Goal: Information Seeking & Learning: Compare options

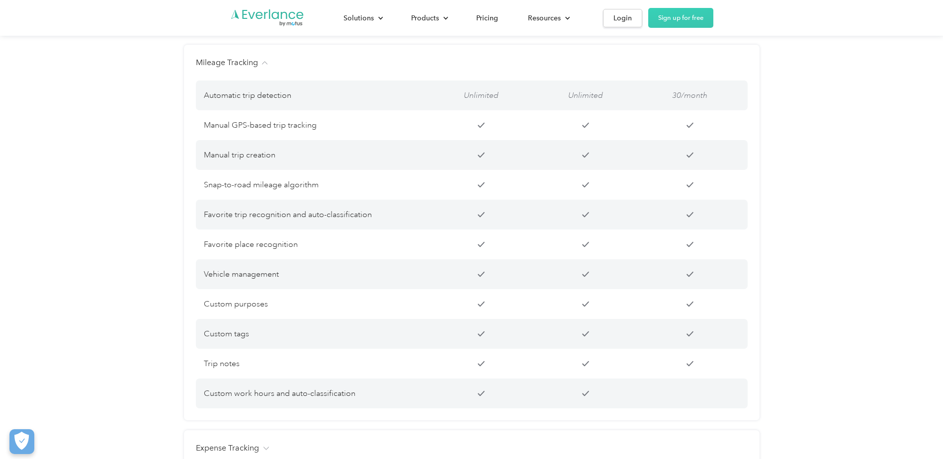
scroll to position [795, 0]
click at [131, 313] on div "Compare our plans Features FAVR Program CPM Program Free Features Professional …" at bounding box center [471, 350] width 943 height 893
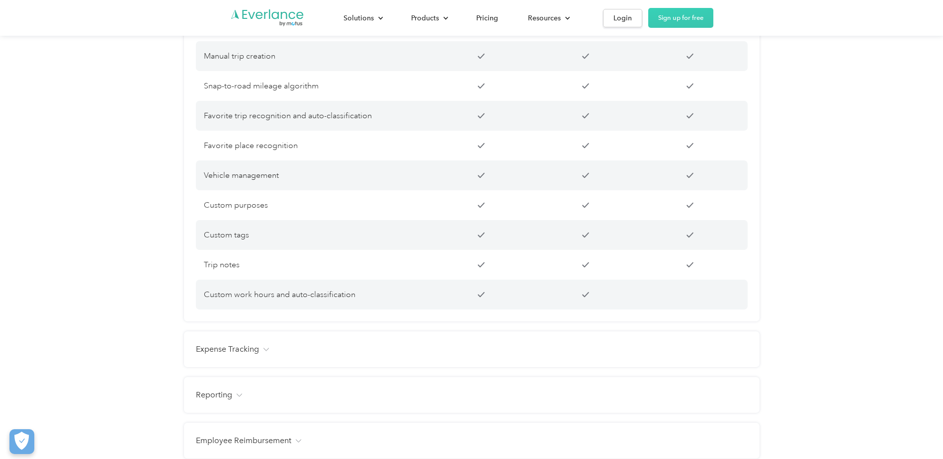
scroll to position [994, 0]
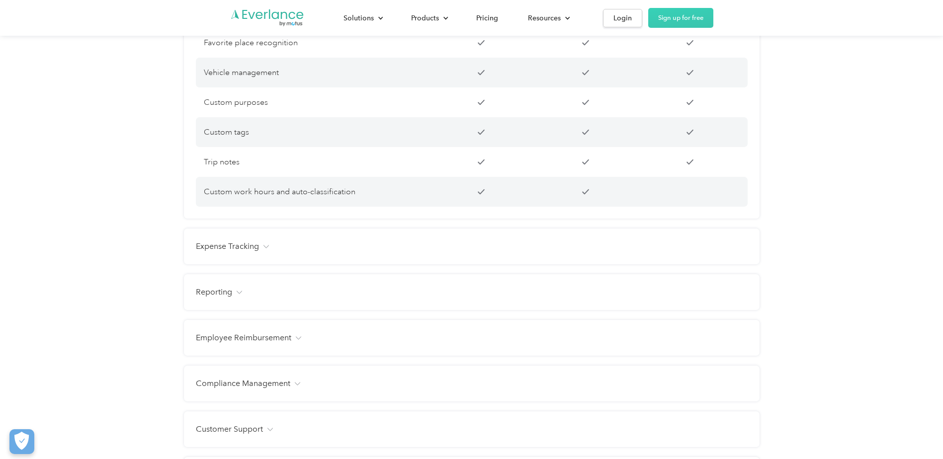
click at [355, 253] on div "Expense Tracking" at bounding box center [472, 247] width 552 height 12
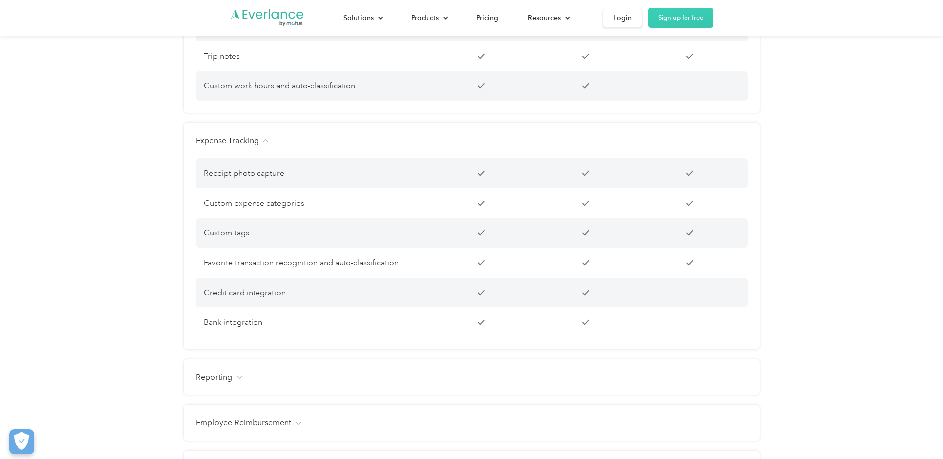
scroll to position [1143, 0]
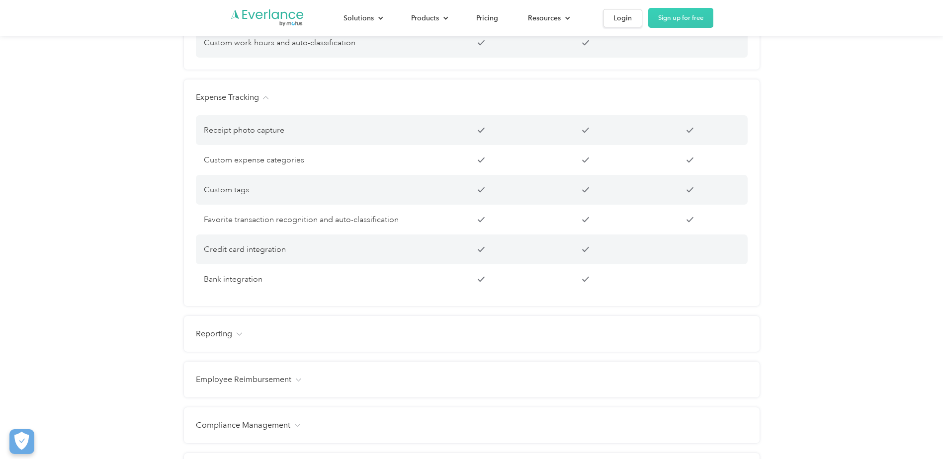
click at [361, 352] on div "Reporting Management dashboard Instant trip and expense visibility Full route m…" at bounding box center [472, 334] width 576 height 36
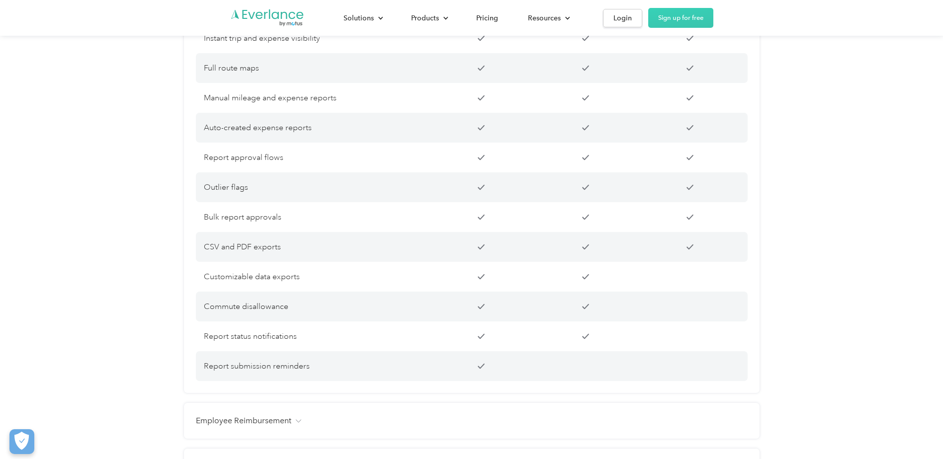
scroll to position [1591, 0]
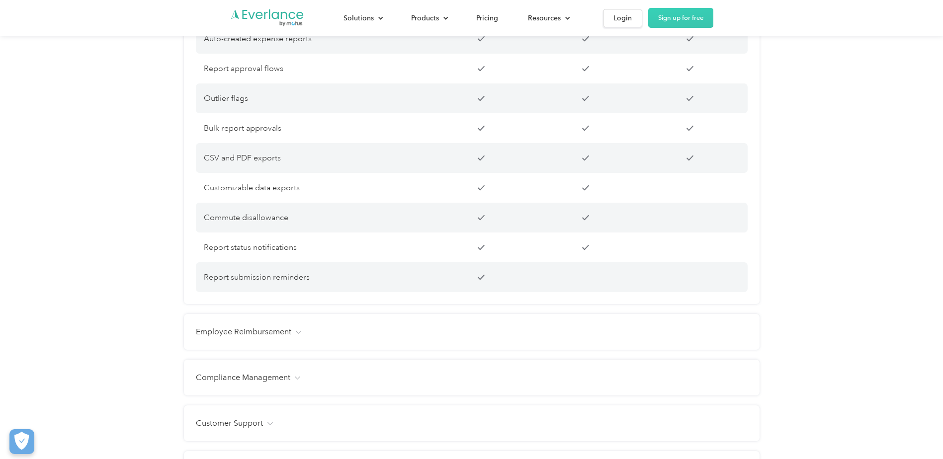
click at [403, 338] on div "Employee Reimbursement" at bounding box center [472, 332] width 552 height 12
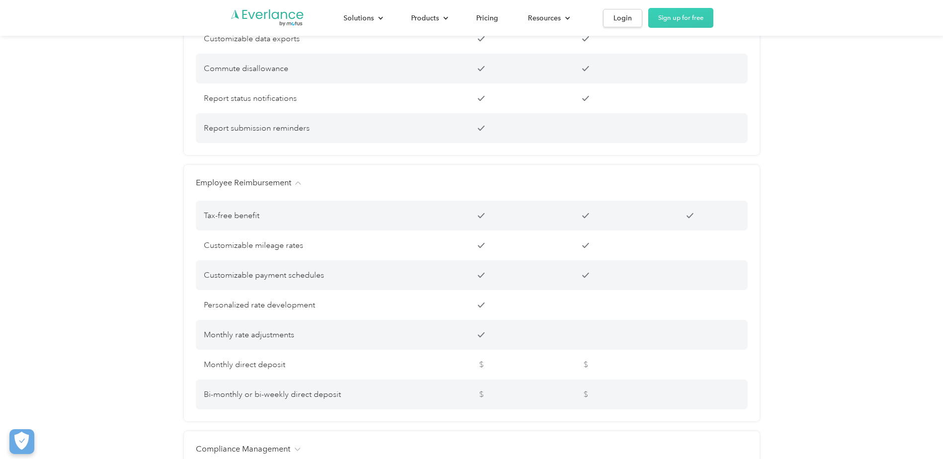
scroll to position [1839, 0]
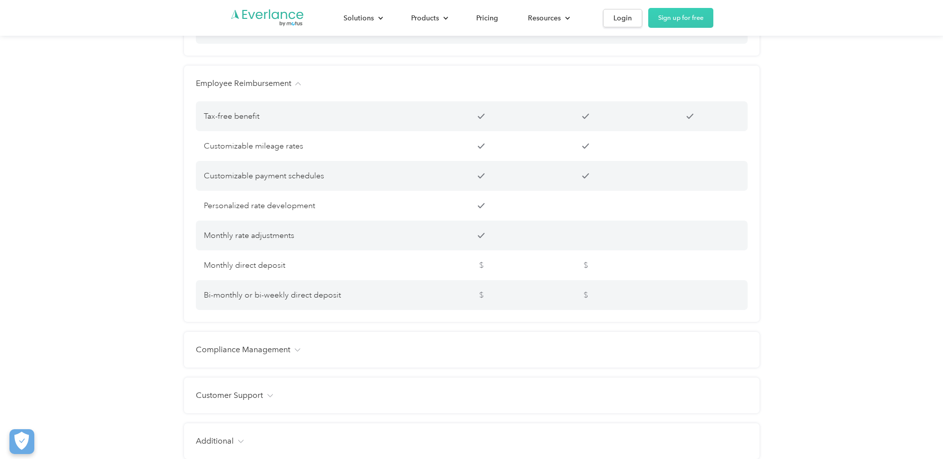
click at [407, 355] on div "Compliance Management IRS-compliant mileage logs Driver’s license verification …" at bounding box center [472, 350] width 576 height 36
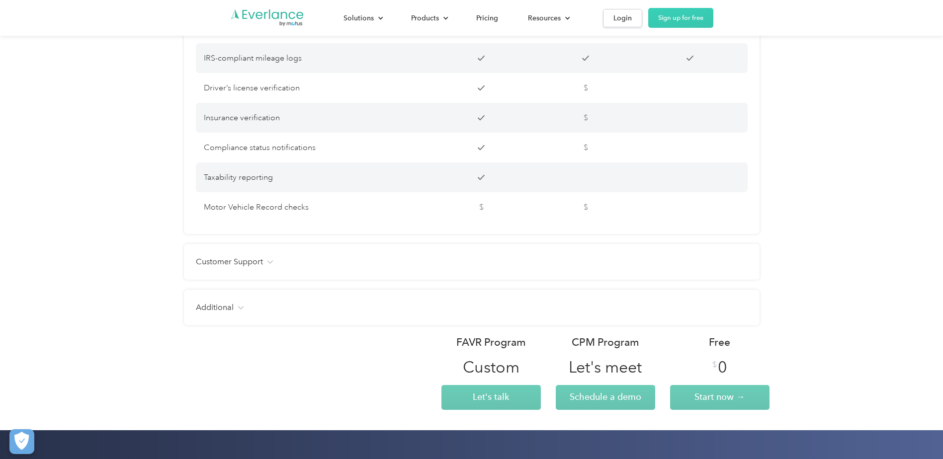
scroll to position [2187, 0]
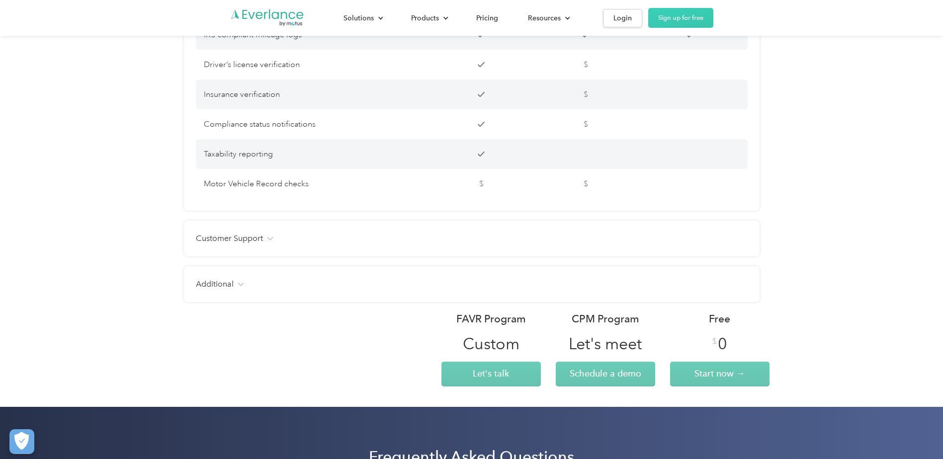
click at [390, 243] on div "Customer Support Email Phone Chat Live user training Named Customer Success Man…" at bounding box center [472, 239] width 576 height 36
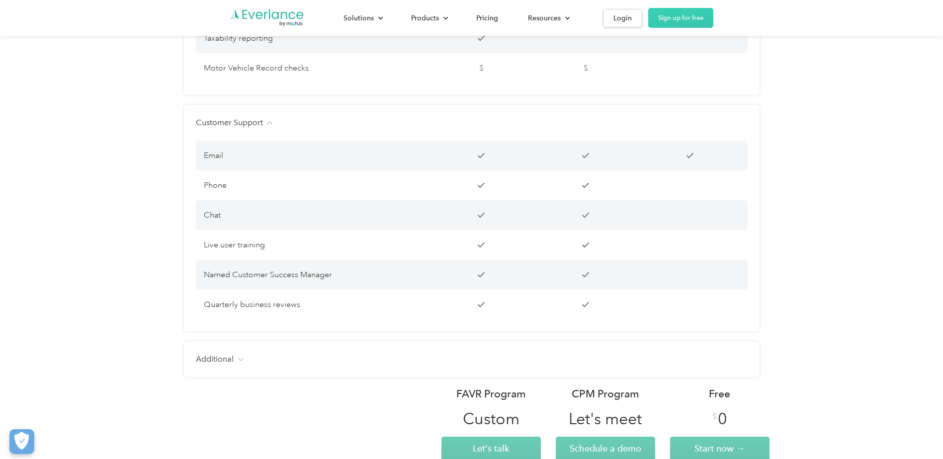
scroll to position [2336, 0]
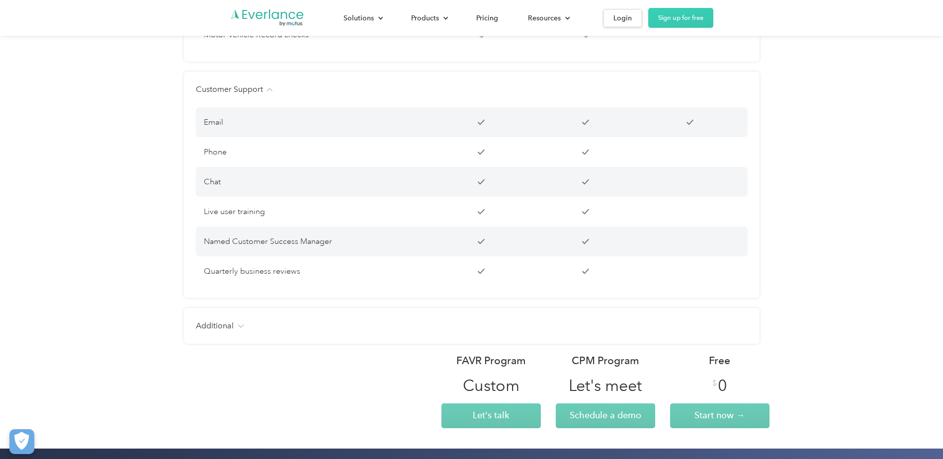
click at [426, 344] on div "Additional Users Unlimited Unlimited Up to 15 Free manager and admin-only licen…" at bounding box center [472, 326] width 576 height 36
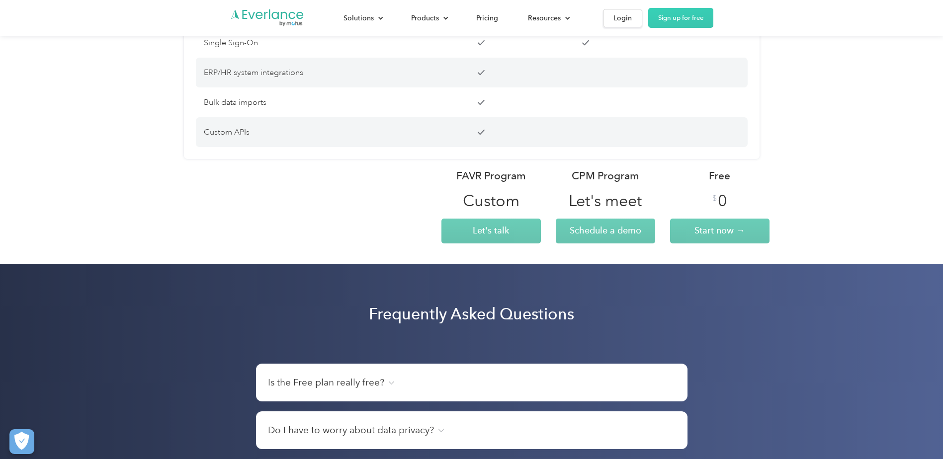
scroll to position [2933, 0]
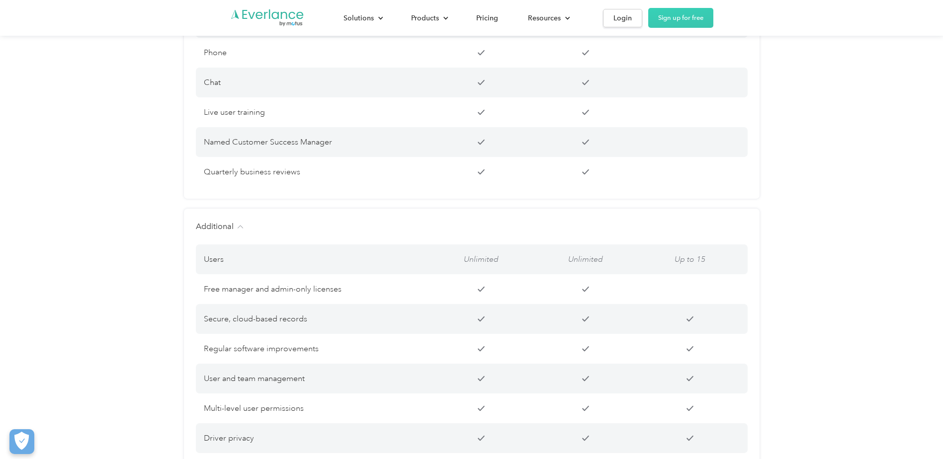
click at [379, 232] on div "Additional Users Unlimited Unlimited Up to 15 Free manager and admin-only licen…" at bounding box center [472, 426] width 576 height 435
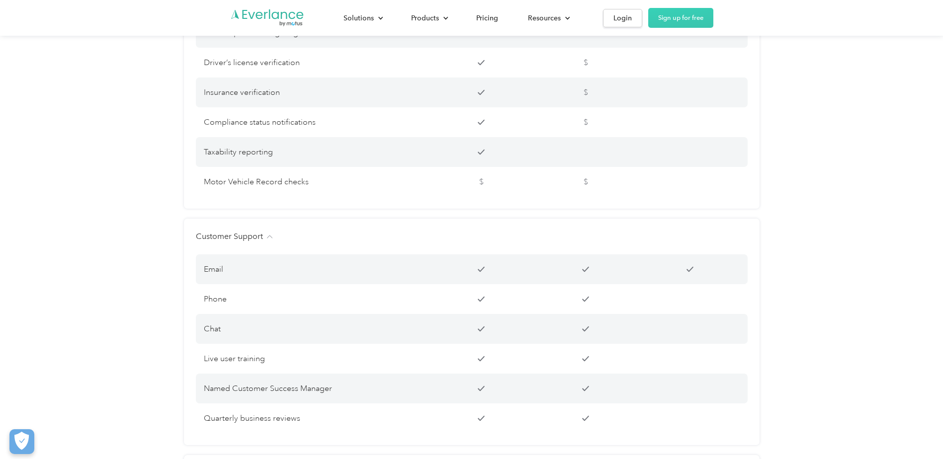
scroll to position [2187, 0]
click at [318, 245] on div "Customer Support" at bounding box center [472, 239] width 552 height 12
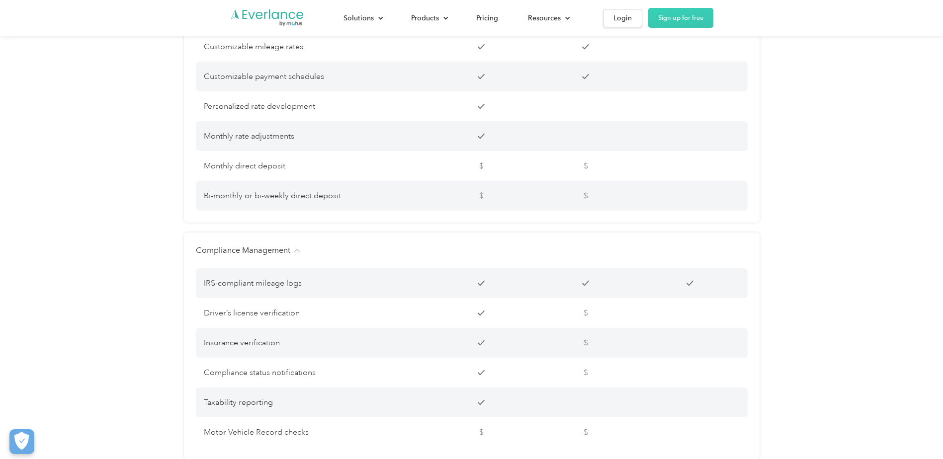
click at [312, 256] on div "Compliance Management IRS-compliant mileage logs Driver’s license verification …" at bounding box center [472, 346] width 576 height 227
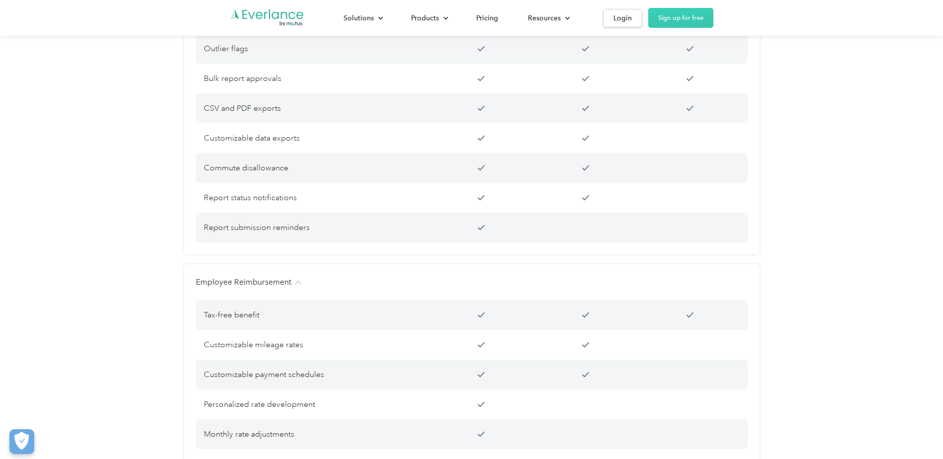
scroll to position [1591, 0]
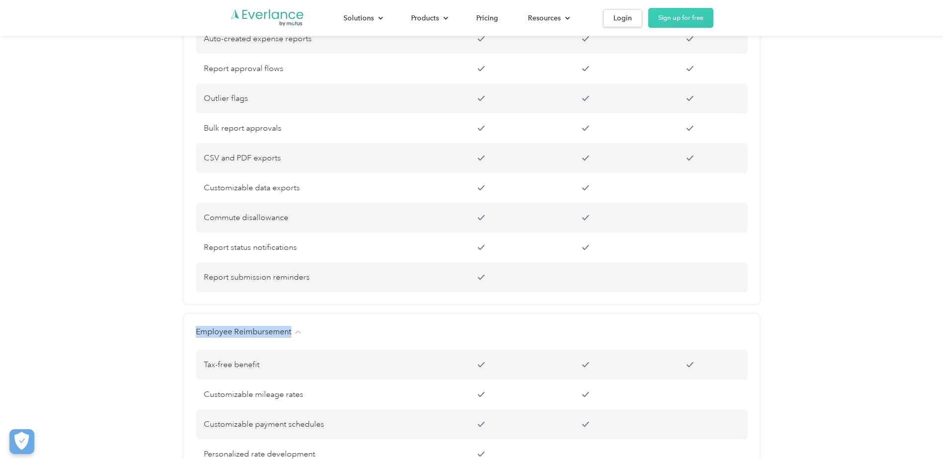
click at [294, 338] on div "Employee Reimbursement" at bounding box center [472, 332] width 552 height 12
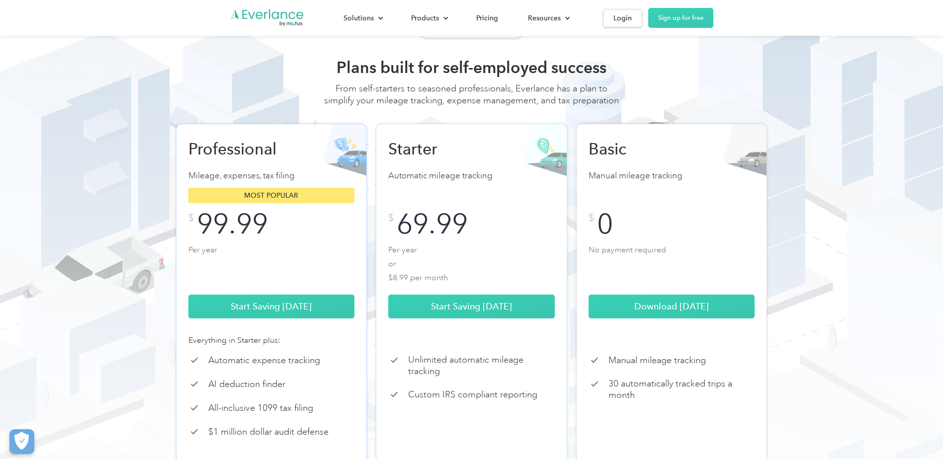
scroll to position [0, 0]
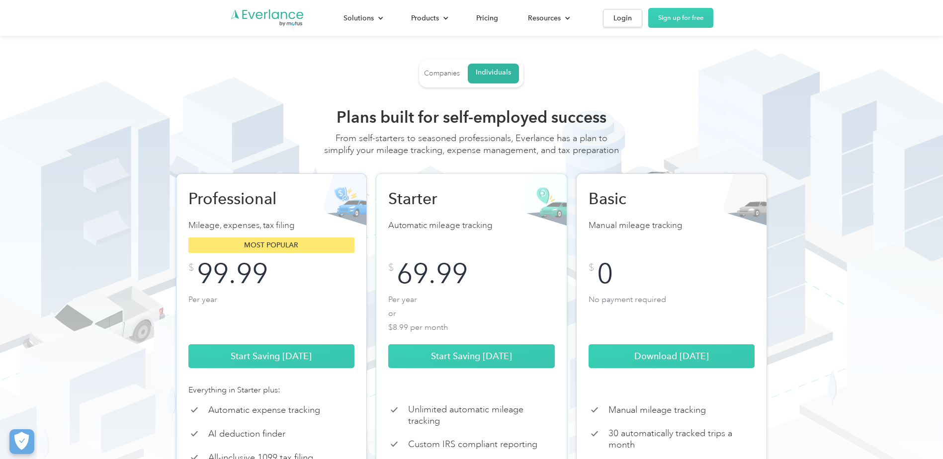
click at [447, 71] on div "Companies" at bounding box center [442, 73] width 36 height 9
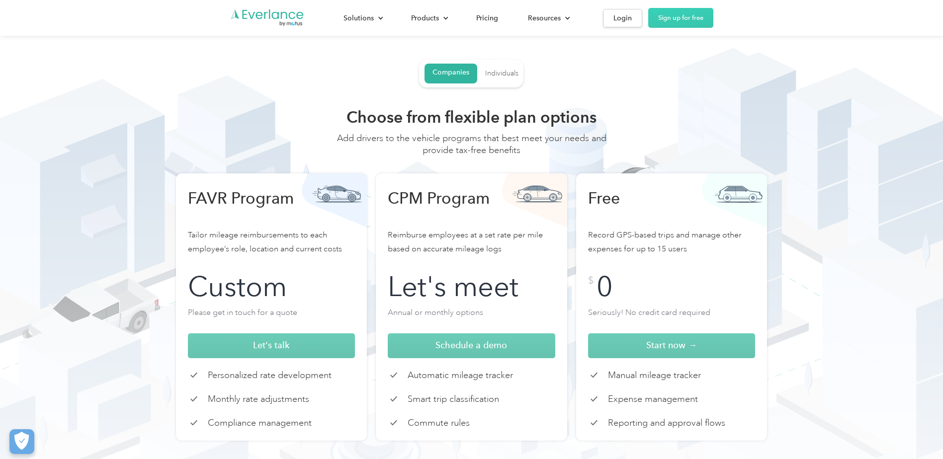
click at [496, 70] on div "Individuals" at bounding box center [501, 73] width 33 height 9
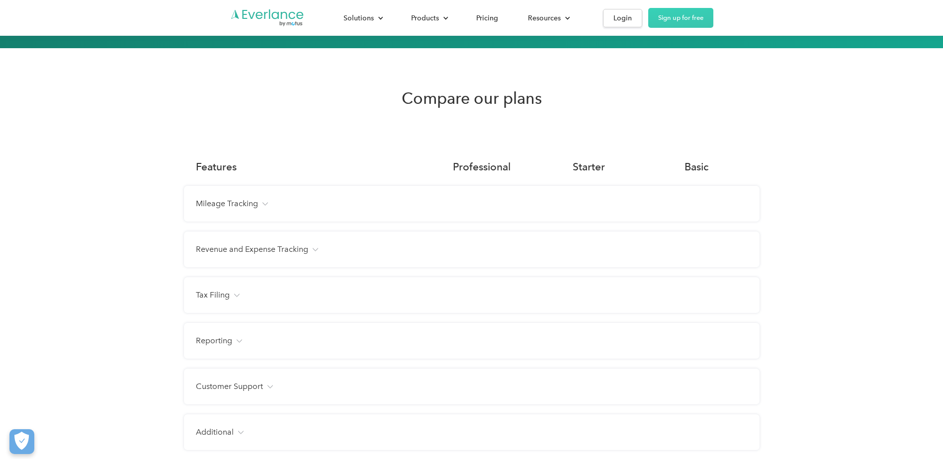
scroll to position [696, 0]
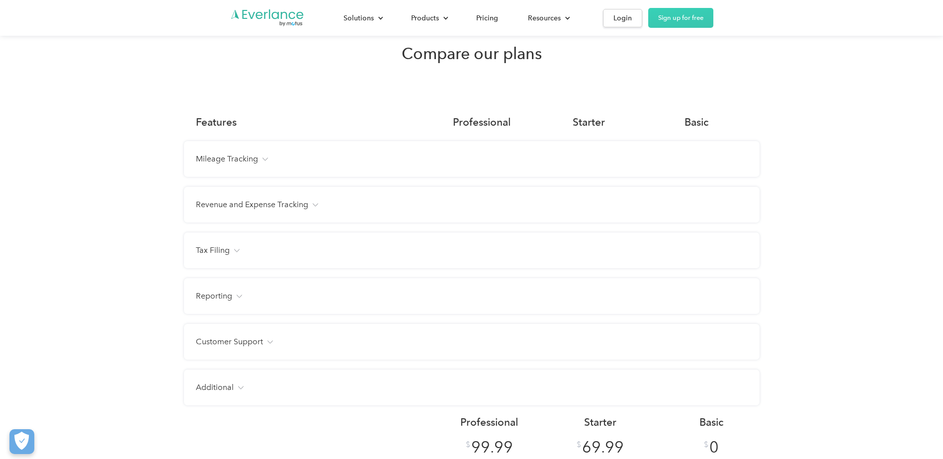
click at [386, 177] on div "Mileage Tracking Automatic trip detection Unlimited Unlimited 30/month Manual G…" at bounding box center [472, 159] width 576 height 36
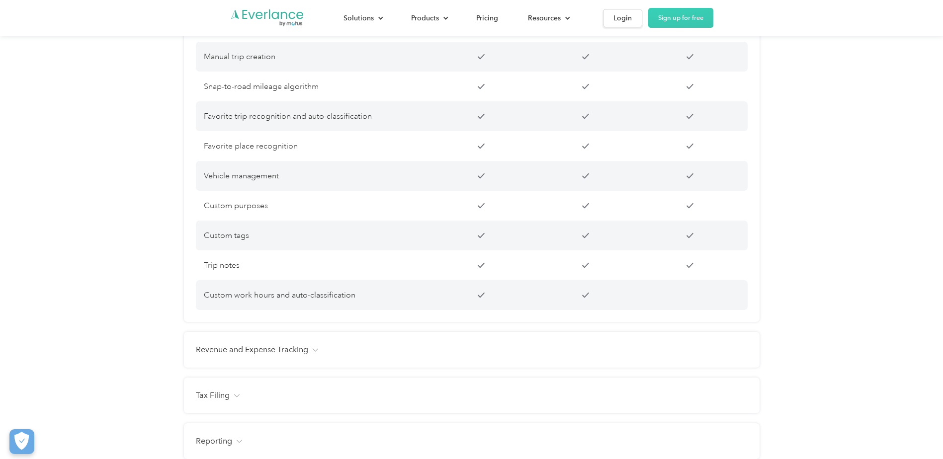
scroll to position [944, 0]
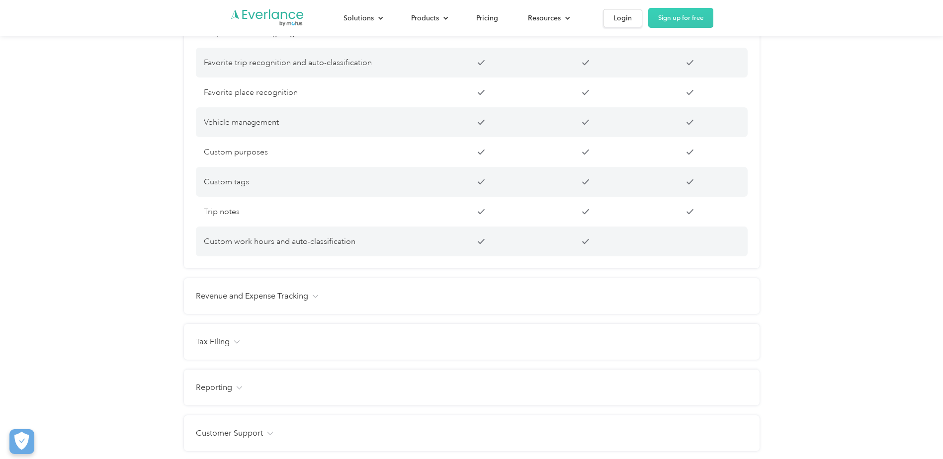
click at [447, 346] on div "Tax Filing Self Employed Tax Filing 1099 tax filing Federal tax filing State ta…" at bounding box center [472, 342] width 576 height 36
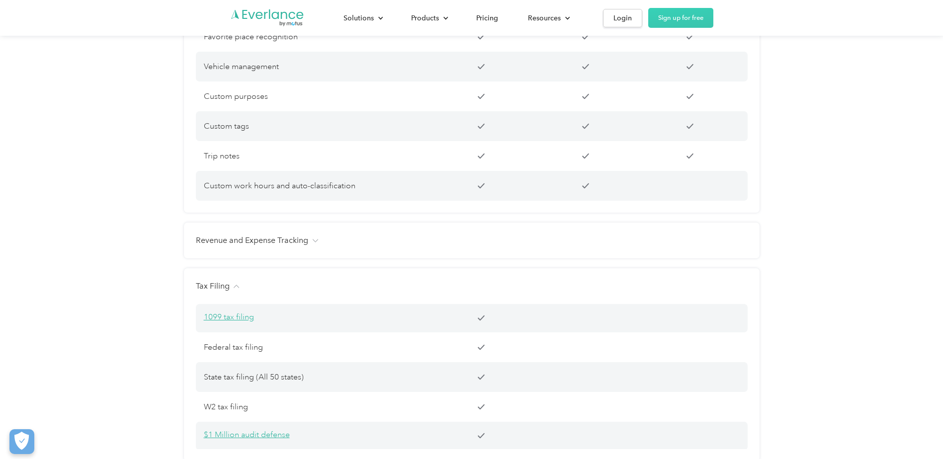
scroll to position [1094, 0]
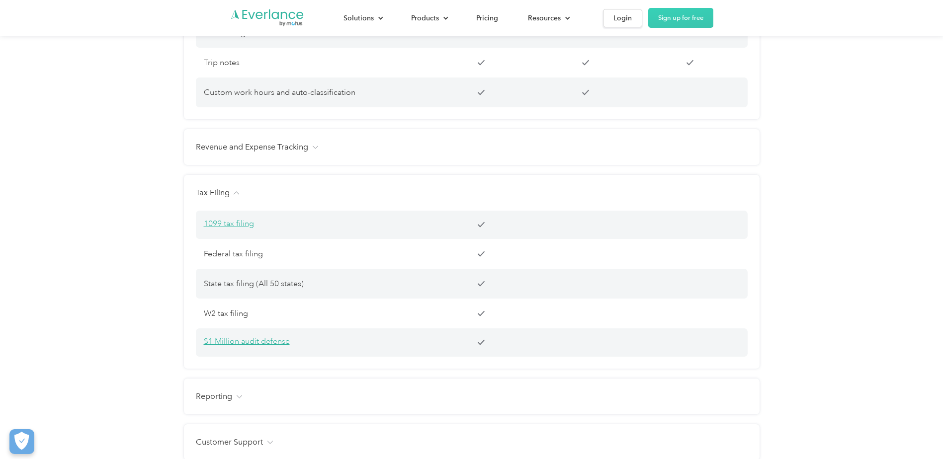
click at [438, 153] on div "Revenue and Expense Tracking" at bounding box center [472, 147] width 552 height 12
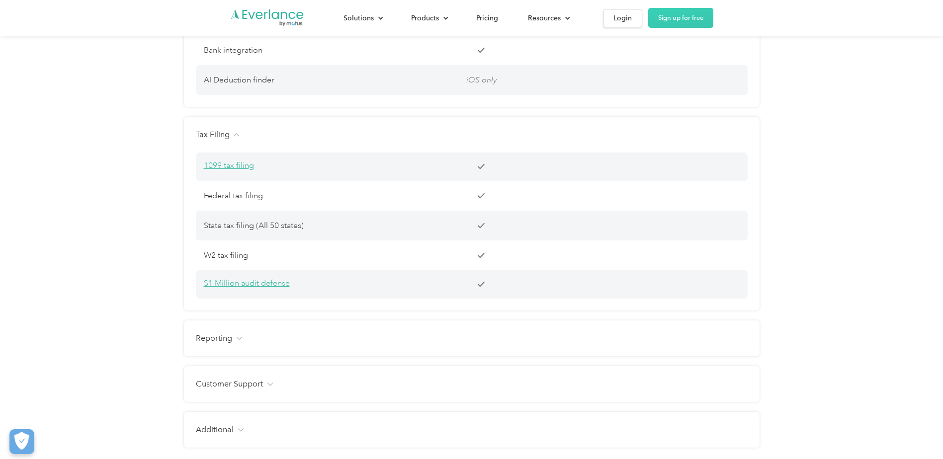
scroll to position [1442, 0]
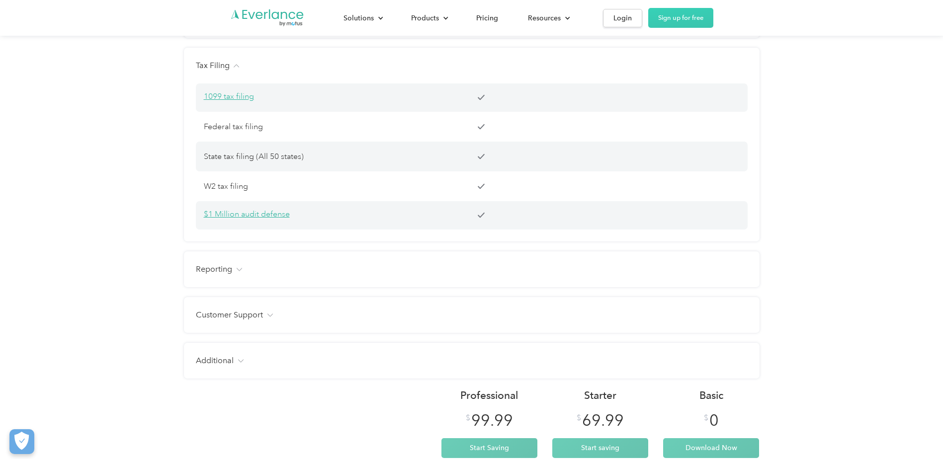
click at [445, 275] on div "Reporting" at bounding box center [472, 269] width 552 height 12
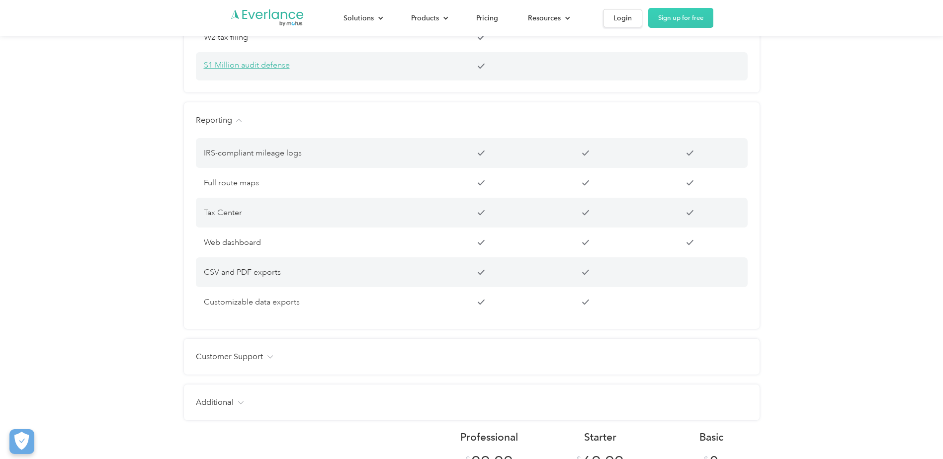
click at [446, 362] on div "Customer Support Email Phone Chat Live 1x1 training Priority response" at bounding box center [472, 357] width 576 height 36
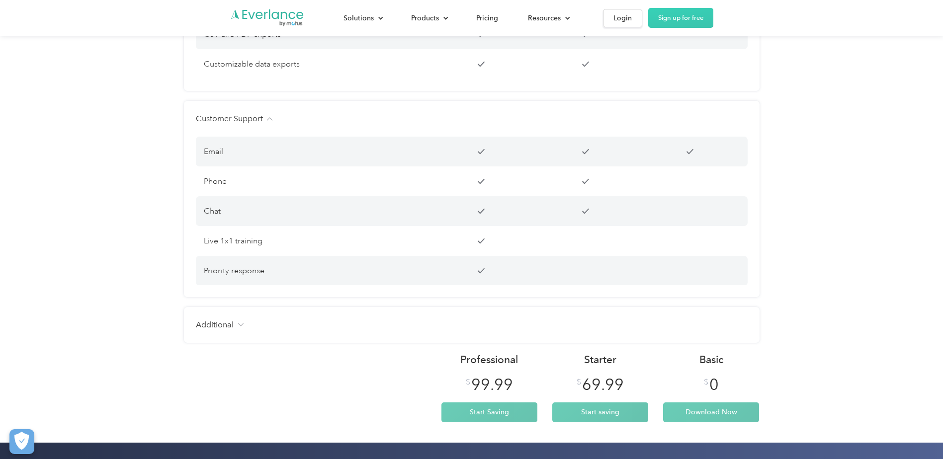
scroll to position [1839, 0]
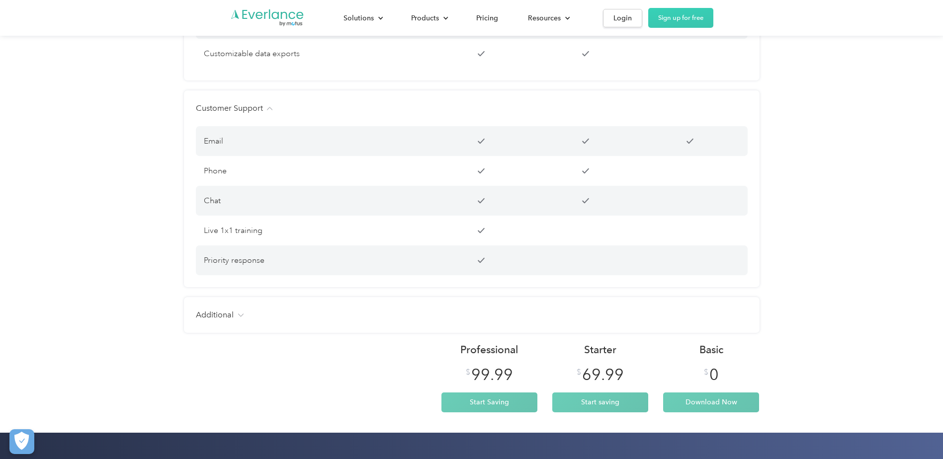
click at [454, 333] on div "Additional Secure, cloud-based records Regular software improvements Data priva…" at bounding box center [472, 315] width 576 height 36
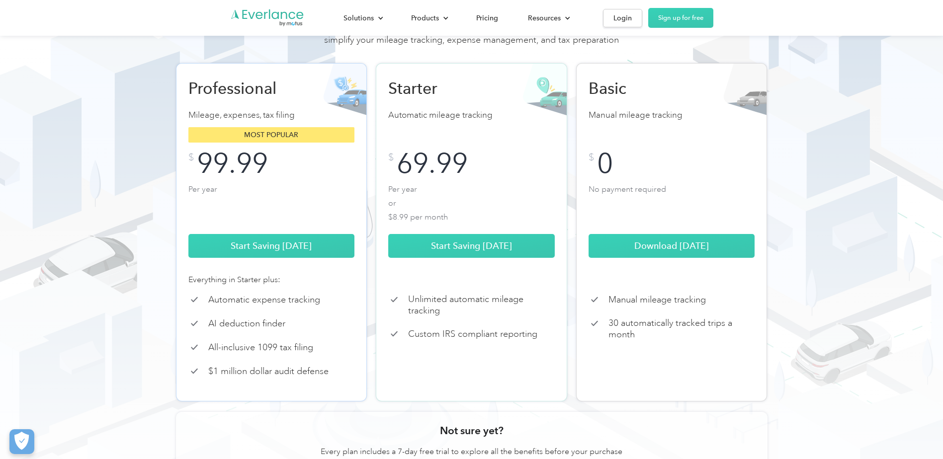
scroll to position [99, 0]
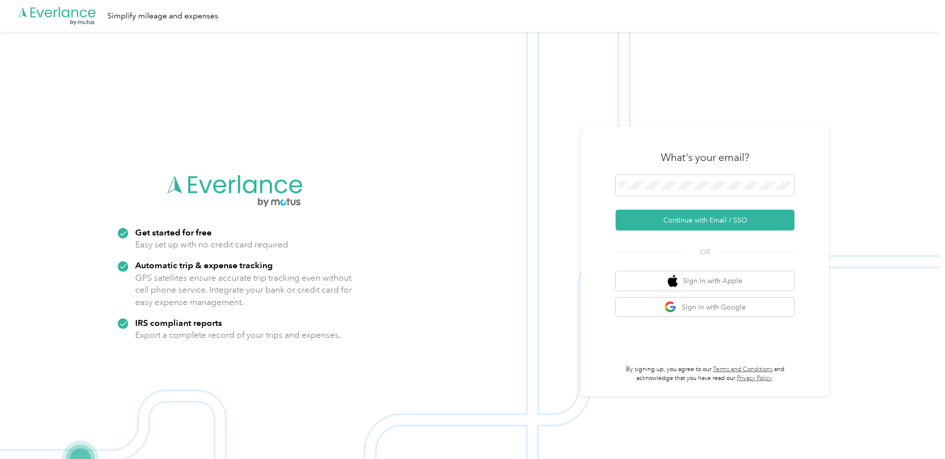
click at [637, 197] on div at bounding box center [705, 187] width 179 height 24
click at [616, 210] on button "Continue with Email / SSO" at bounding box center [705, 220] width 179 height 21
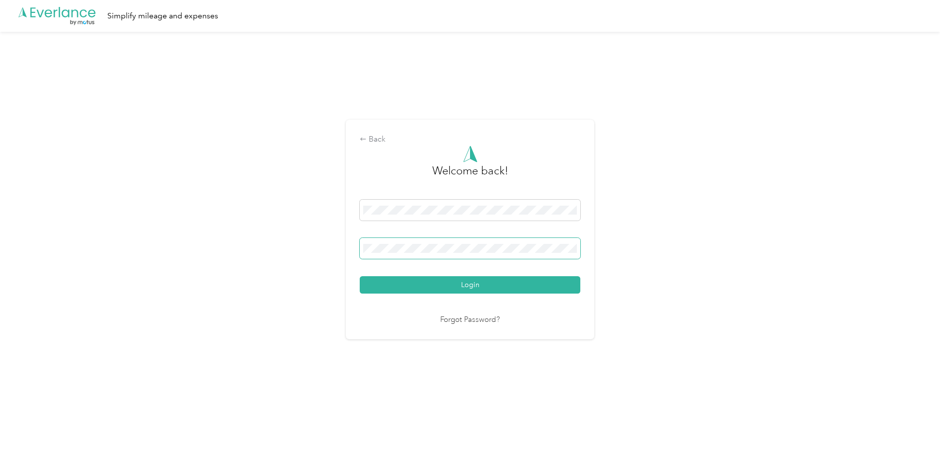
click at [360, 276] on button "Login" at bounding box center [470, 284] width 221 height 17
